Goal: Check status

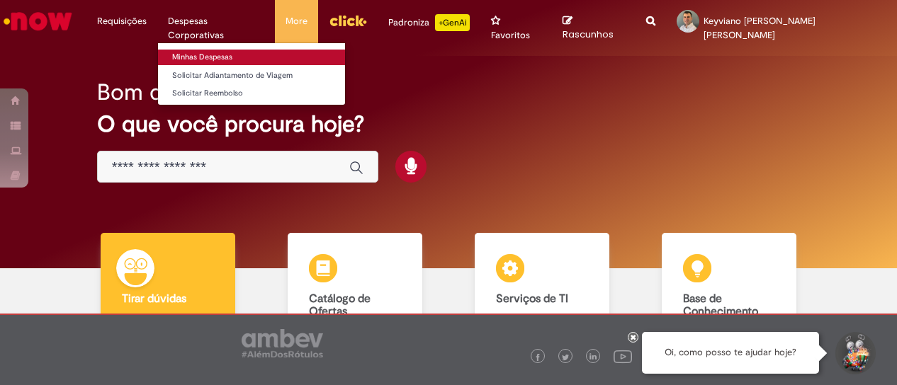
click at [205, 57] on link "Minhas Despesas" at bounding box center [252, 58] width 188 height 16
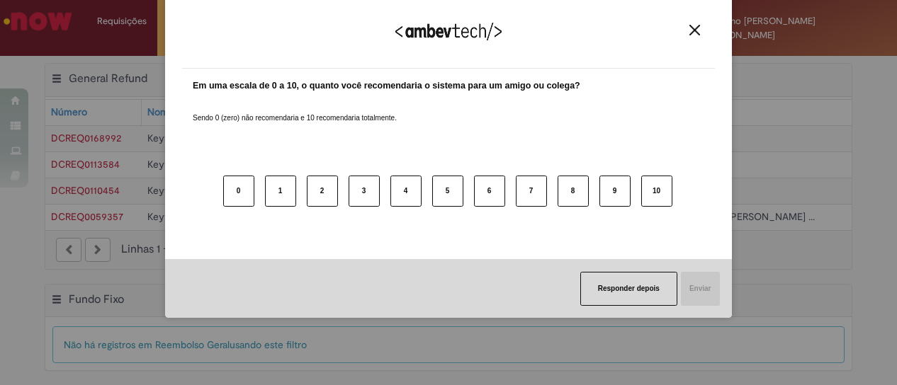
click at [696, 28] on img "Close" at bounding box center [694, 30] width 11 height 11
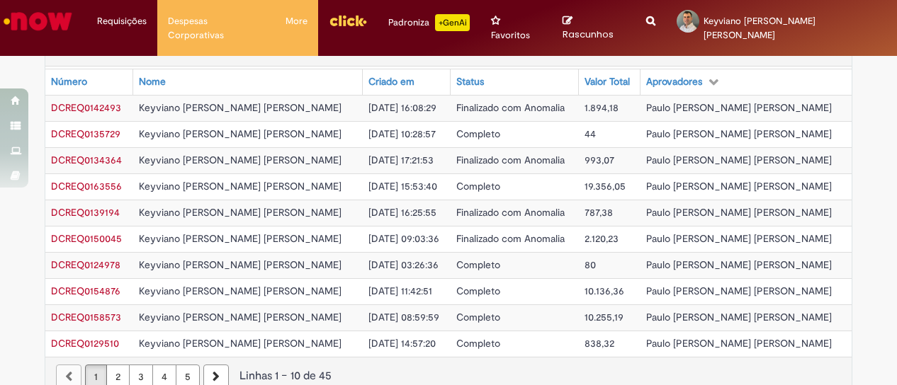
scroll to position [455, 0]
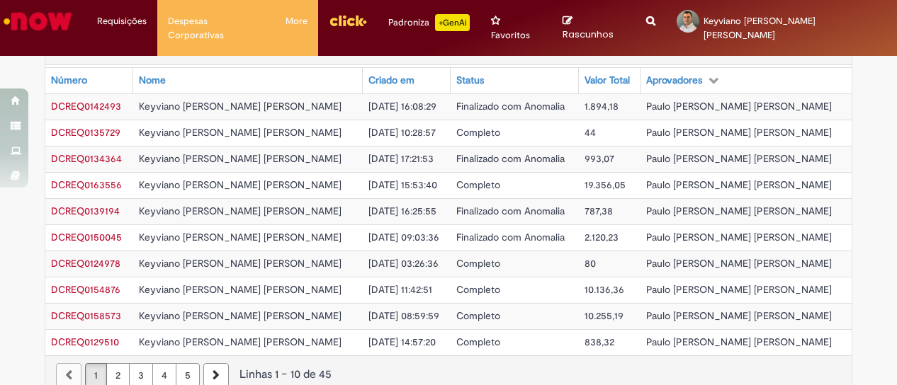
click at [176, 363] on link "5" at bounding box center [188, 375] width 24 height 24
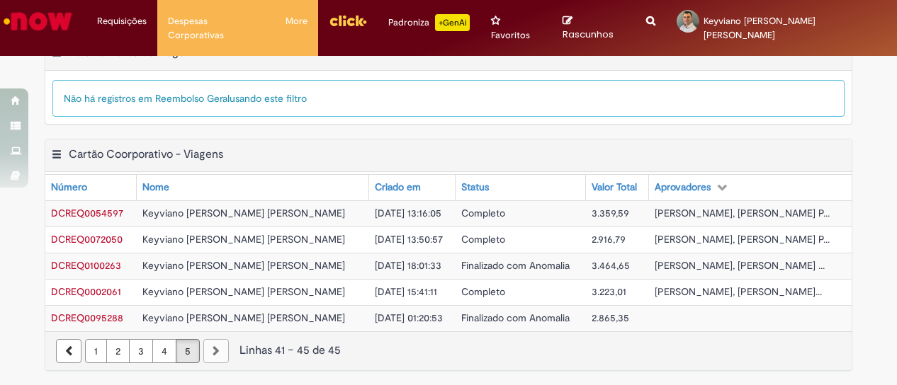
scroll to position [326, 0]
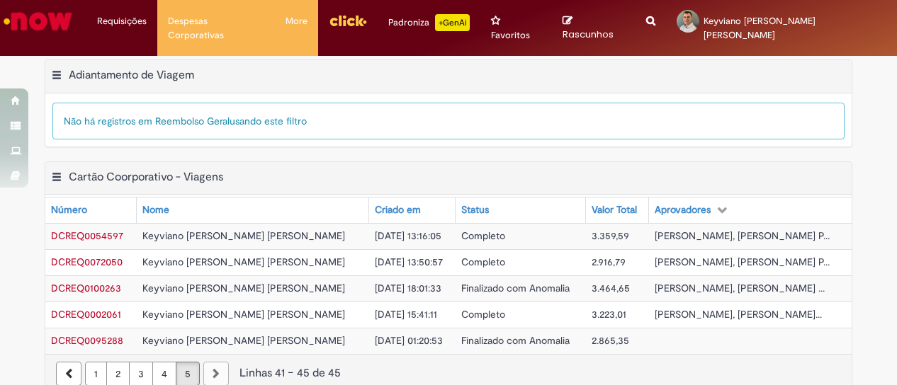
click at [158, 362] on link "4" at bounding box center [164, 374] width 24 height 24
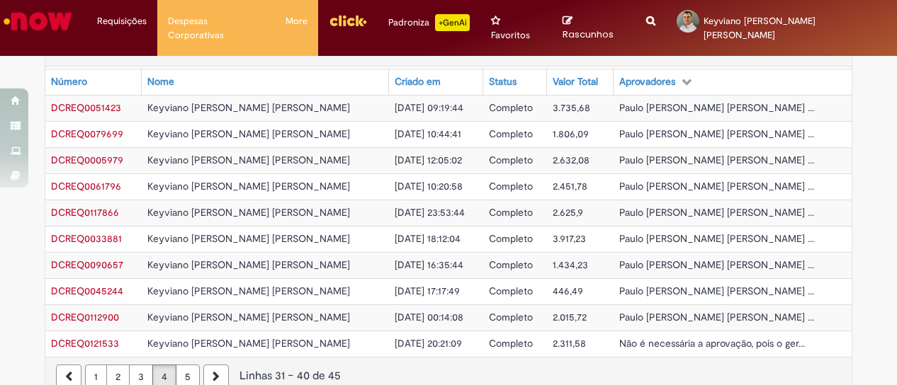
scroll to position [455, 0]
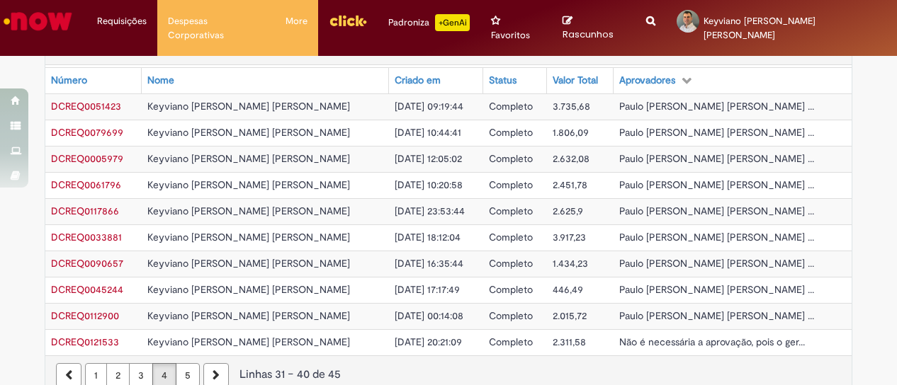
click at [137, 363] on link "3" at bounding box center [141, 375] width 24 height 24
click at [112, 363] on link "2" at bounding box center [117, 375] width 23 height 24
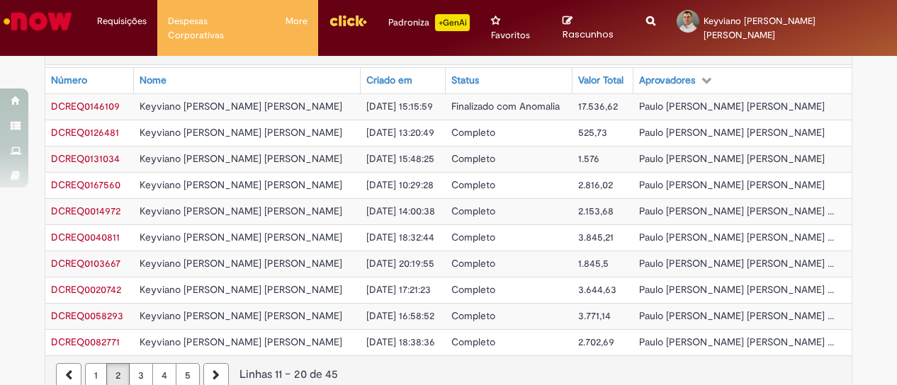
click at [91, 363] on link "1" at bounding box center [96, 375] width 22 height 24
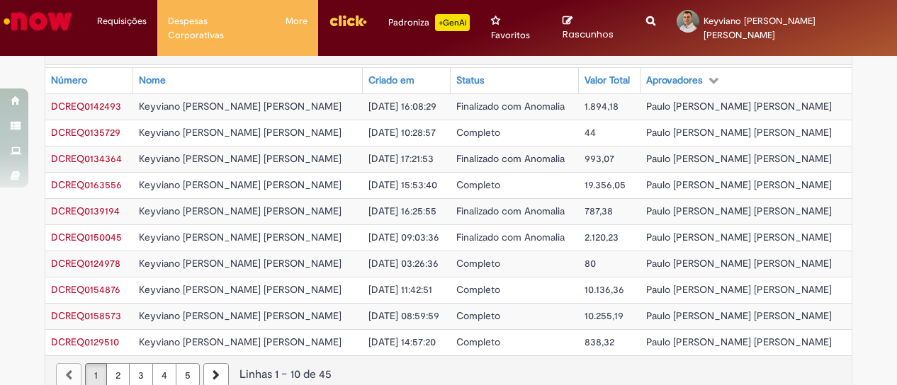
click at [111, 363] on link "2" at bounding box center [117, 375] width 23 height 24
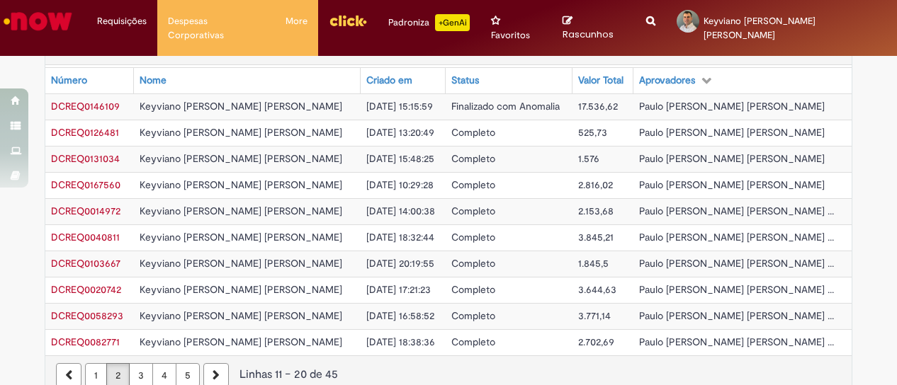
click at [139, 363] on link "3" at bounding box center [141, 375] width 24 height 24
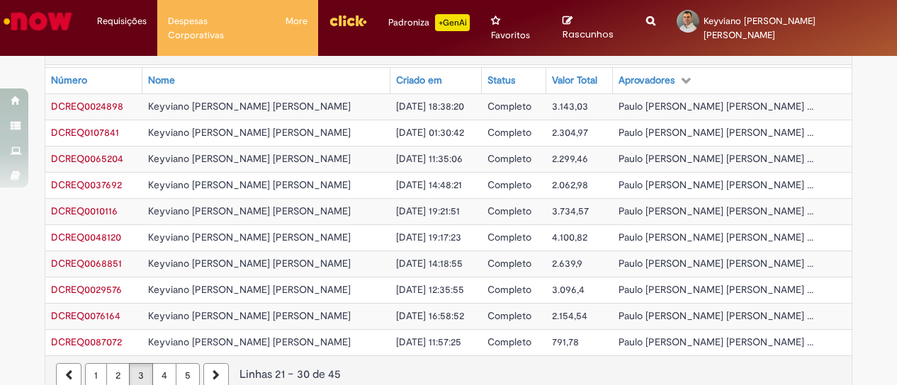
click at [158, 363] on link "4" at bounding box center [164, 375] width 24 height 24
click at [181, 363] on link "5" at bounding box center [188, 375] width 24 height 24
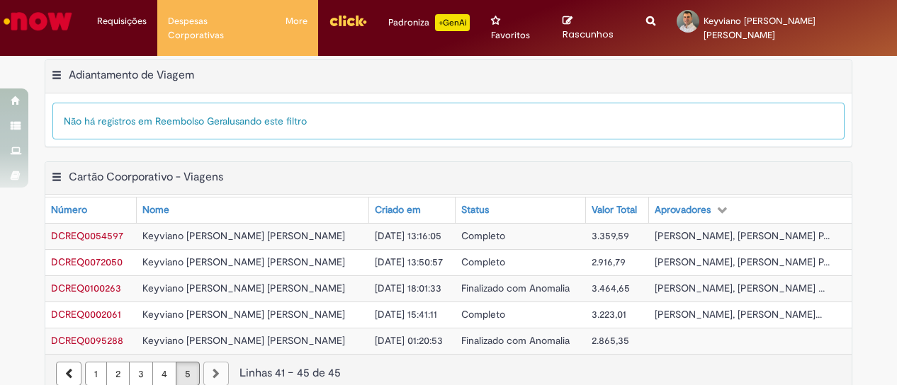
click at [152, 362] on link "4" at bounding box center [164, 374] width 24 height 24
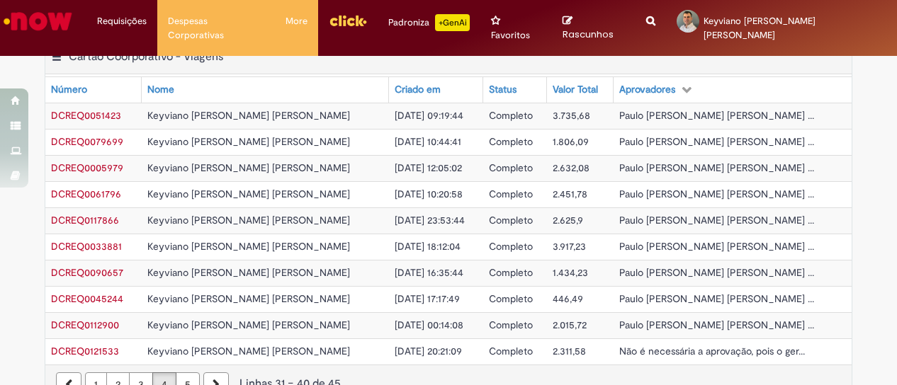
scroll to position [455, 0]
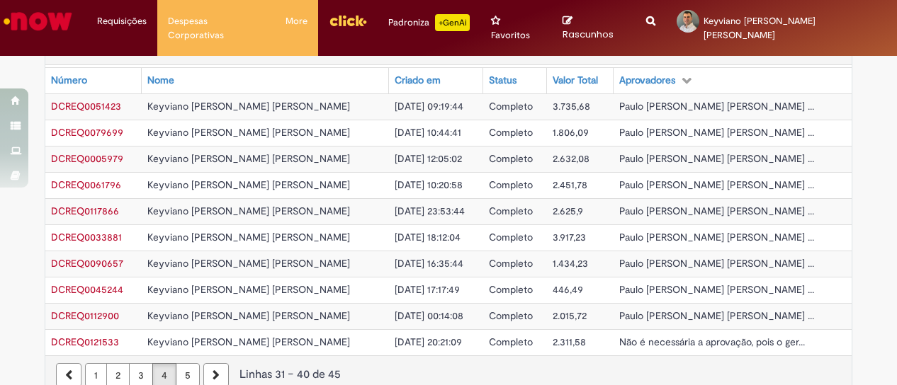
click at [130, 363] on link "3" at bounding box center [141, 375] width 24 height 24
click at [183, 363] on link "5" at bounding box center [188, 375] width 24 height 24
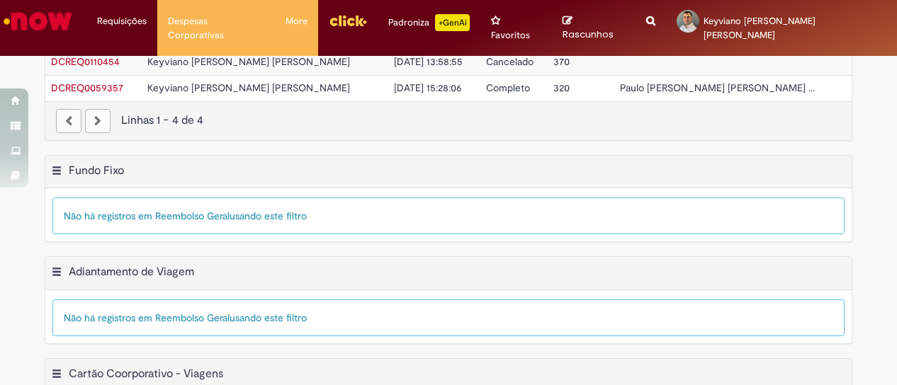
scroll to position [0, 0]
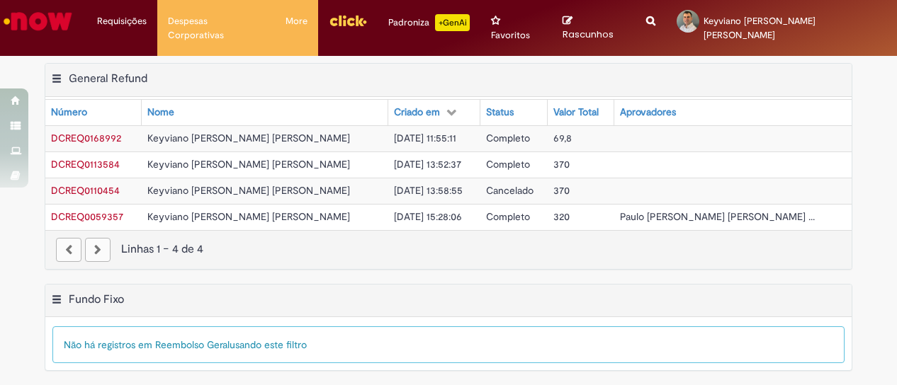
click at [562, 327] on div "Não há registros em Reembolso Geral usando este filtro" at bounding box center [448, 345] width 792 height 37
